Goal: Download file/media

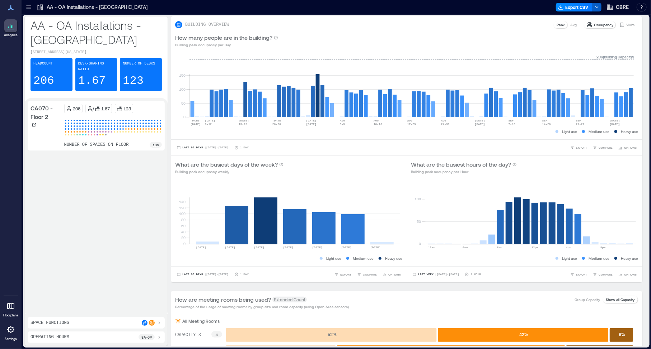
click at [592, 5] on button "button" at bounding box center [596, 7] width 9 height 9
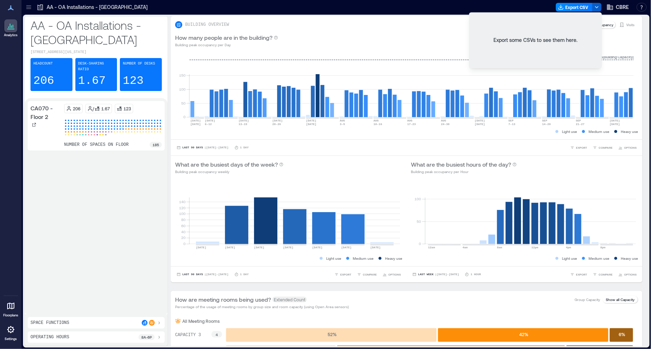
click at [596, 6] on icon "button" at bounding box center [597, 7] width 6 height 6
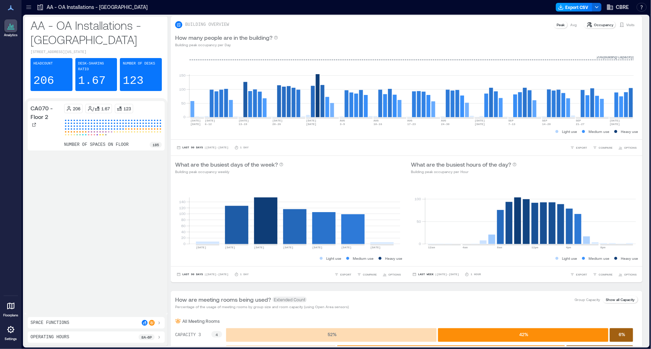
click at [580, 8] on button "Export CSV" at bounding box center [574, 7] width 37 height 9
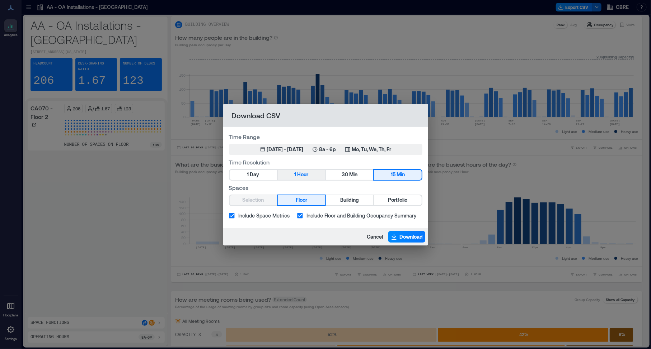
click at [292, 175] on button "1 Hour" at bounding box center [301, 175] width 47 height 10
click at [389, 200] on span "Portfolio" at bounding box center [397, 200] width 19 height 9
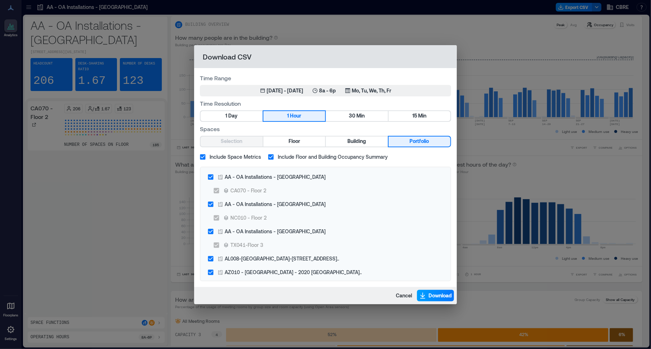
click at [428, 293] on span "Download" at bounding box center [439, 295] width 23 height 7
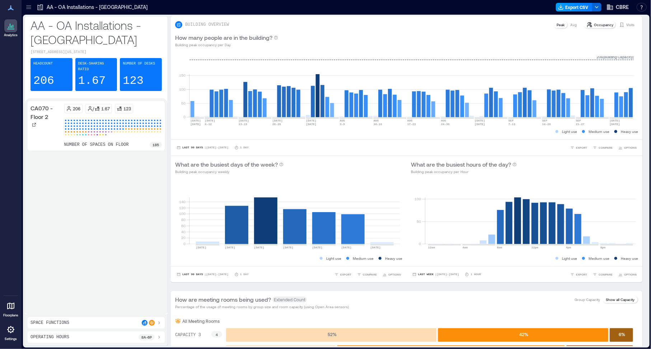
click at [574, 7] on button "Export CSV" at bounding box center [574, 7] width 37 height 9
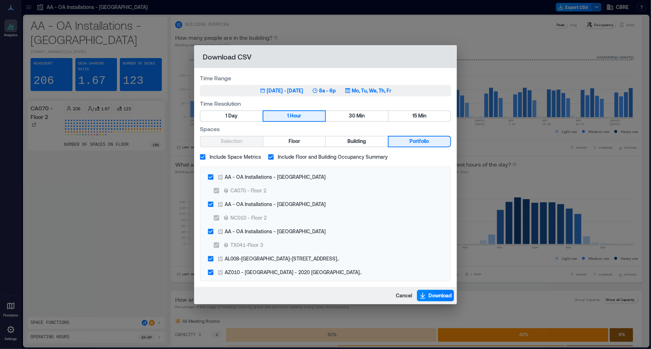
click at [302, 91] on div "[DATE] - [DATE]" at bounding box center [285, 90] width 37 height 7
